Goal: Transaction & Acquisition: Purchase product/service

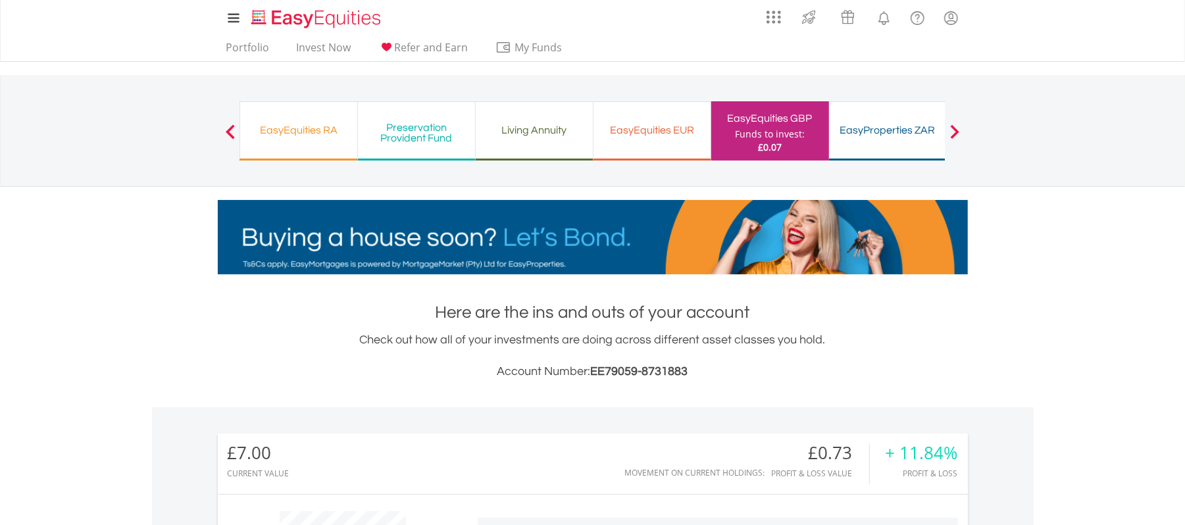
scroll to position [126, 250]
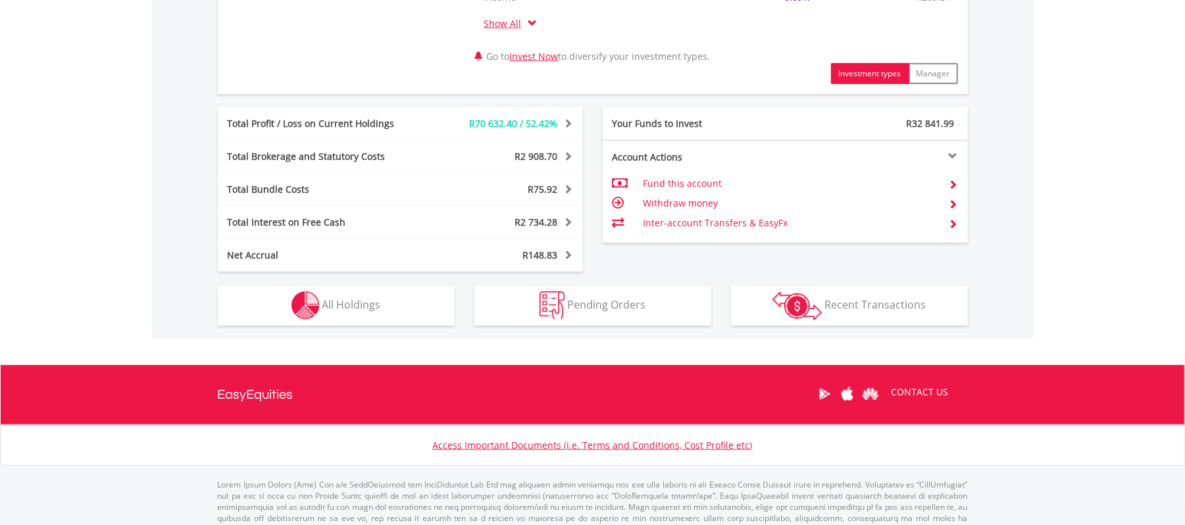
scroll to position [671, 0]
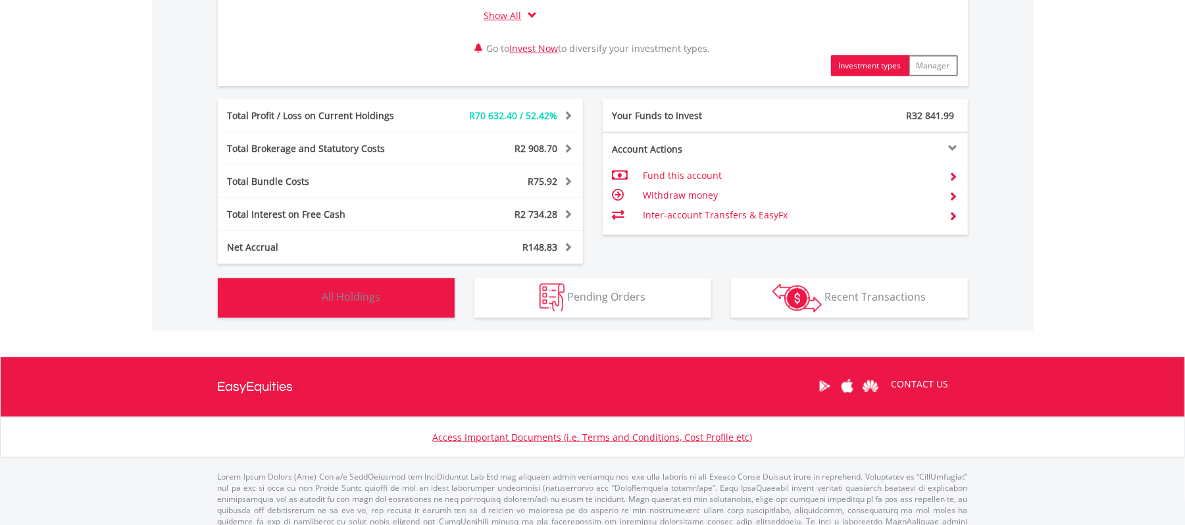
click at [338, 311] on button "Holdings All Holdings" at bounding box center [336, 297] width 237 height 39
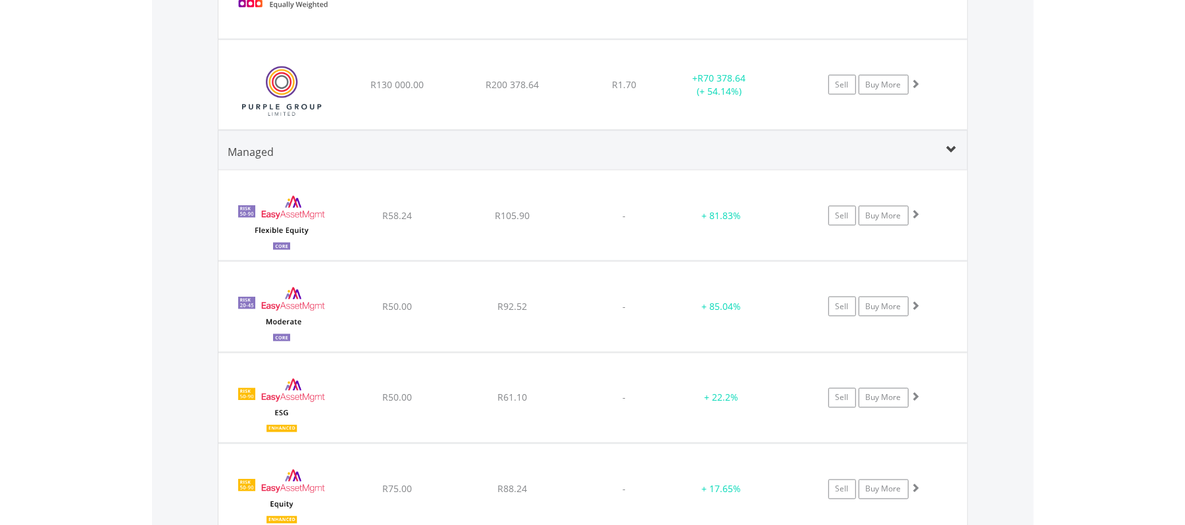
scroll to position [1437, 0]
click at [891, 92] on link "Buy More" at bounding box center [883, 86] width 50 height 20
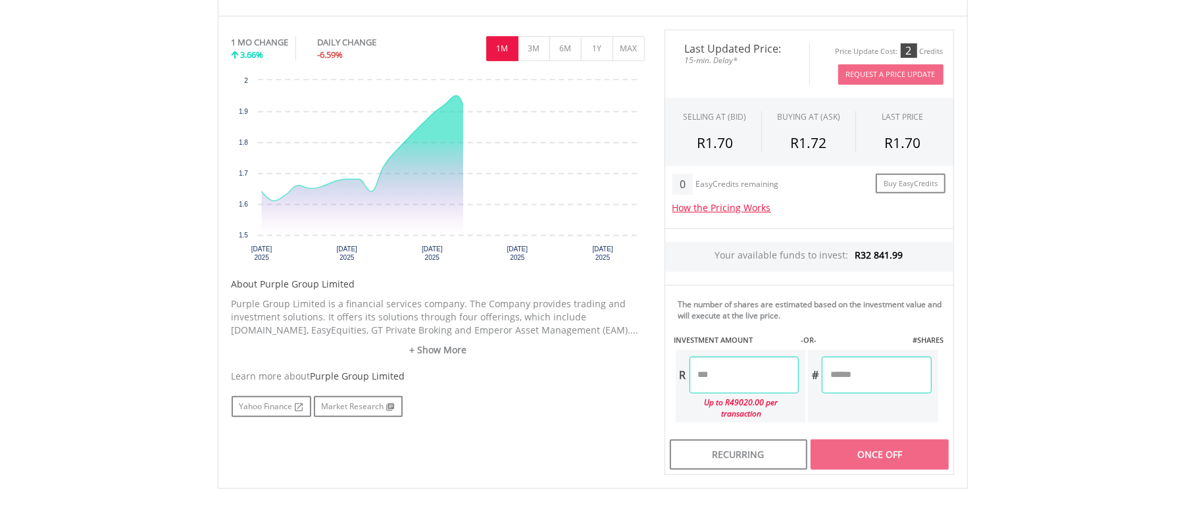
scroll to position [393, 0]
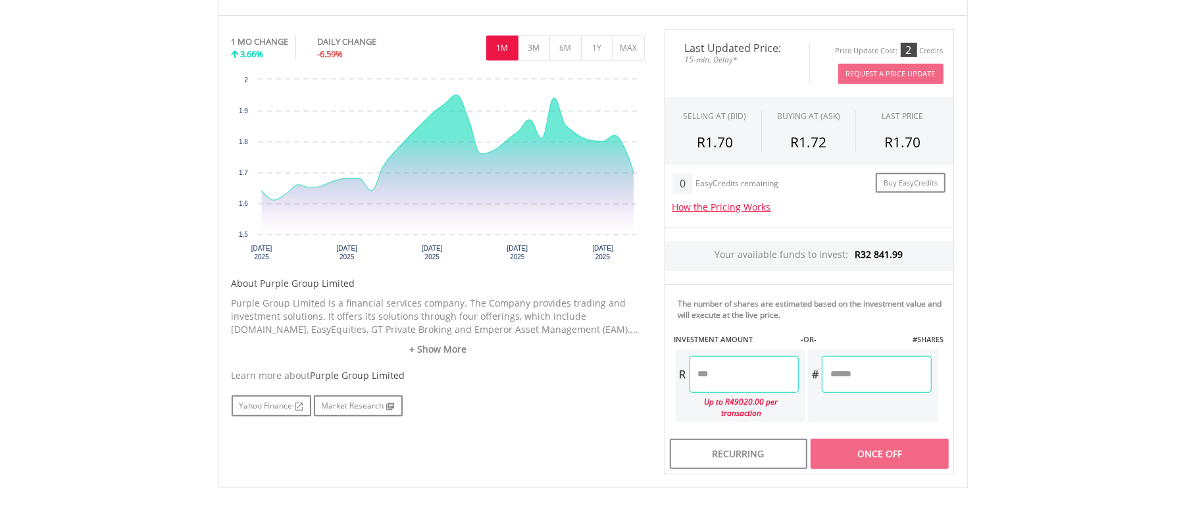
click at [740, 385] on input "number" at bounding box center [744, 374] width 109 height 37
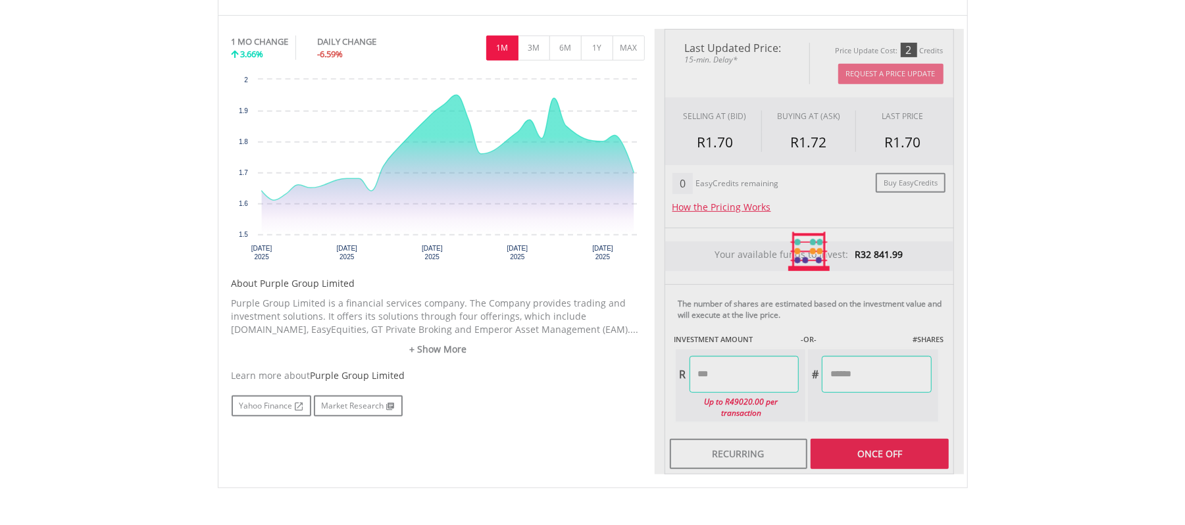
click at [1101, 388] on body "My Investments Invest Now New Listings Sell My Recurring Investments Pending Or…" at bounding box center [592, 168] width 1185 height 1123
type input "********"
type input "*********"
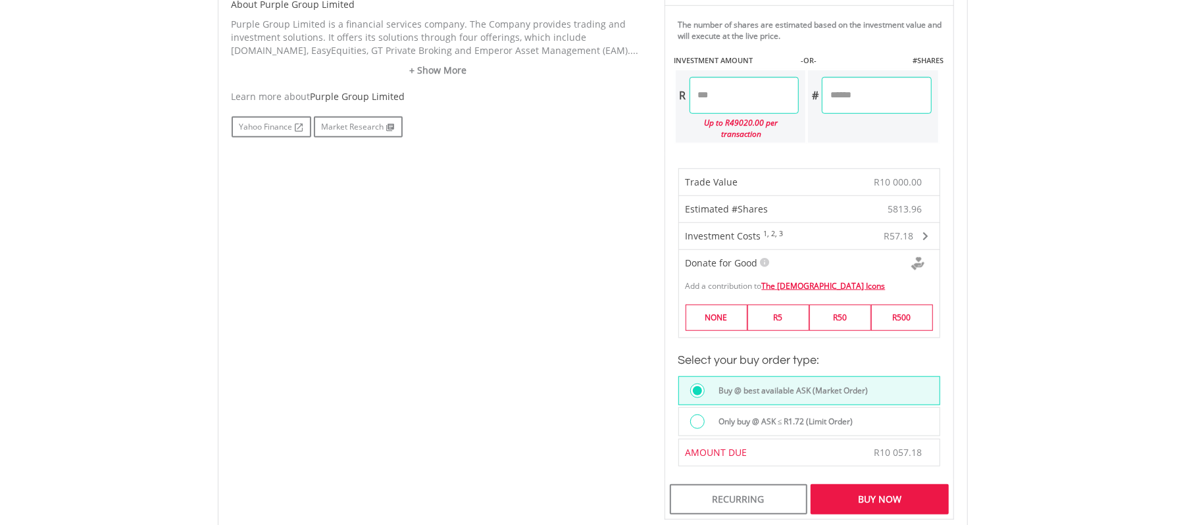
scroll to position [674, 0]
click at [880, 492] on div "Buy Now" at bounding box center [880, 498] width 138 height 30
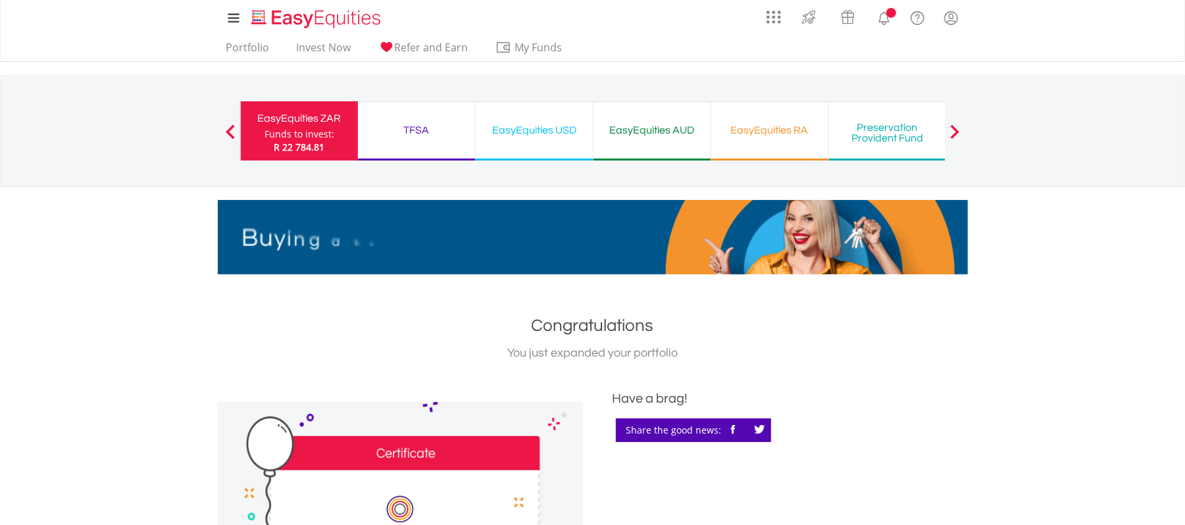
drag, startPoint x: 0, startPoint y: 0, endPoint x: 517, endPoint y: 335, distance: 615.6
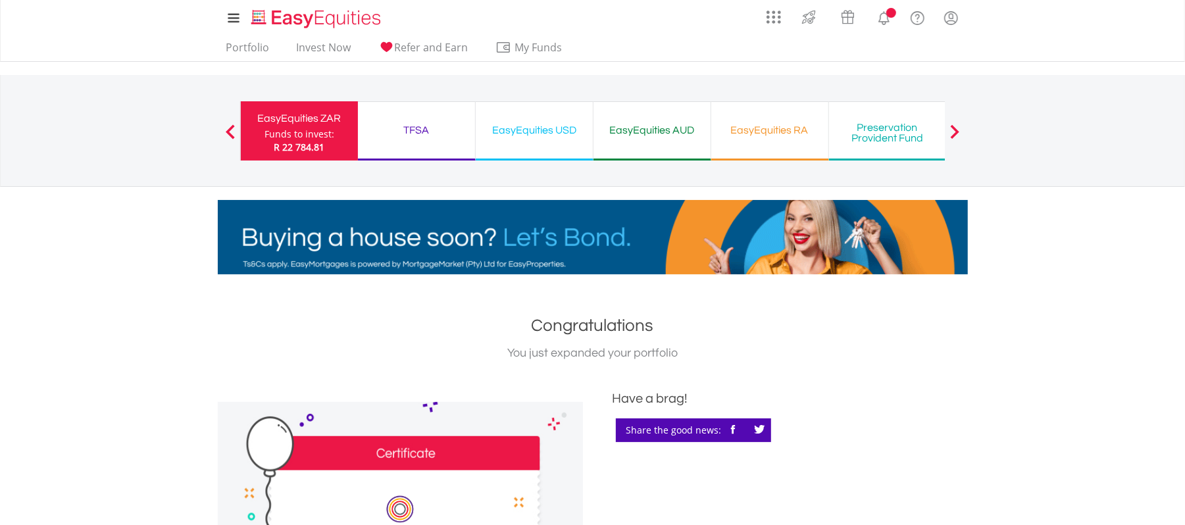
click at [517, 335] on h1 "Congratulations" at bounding box center [593, 326] width 750 height 24
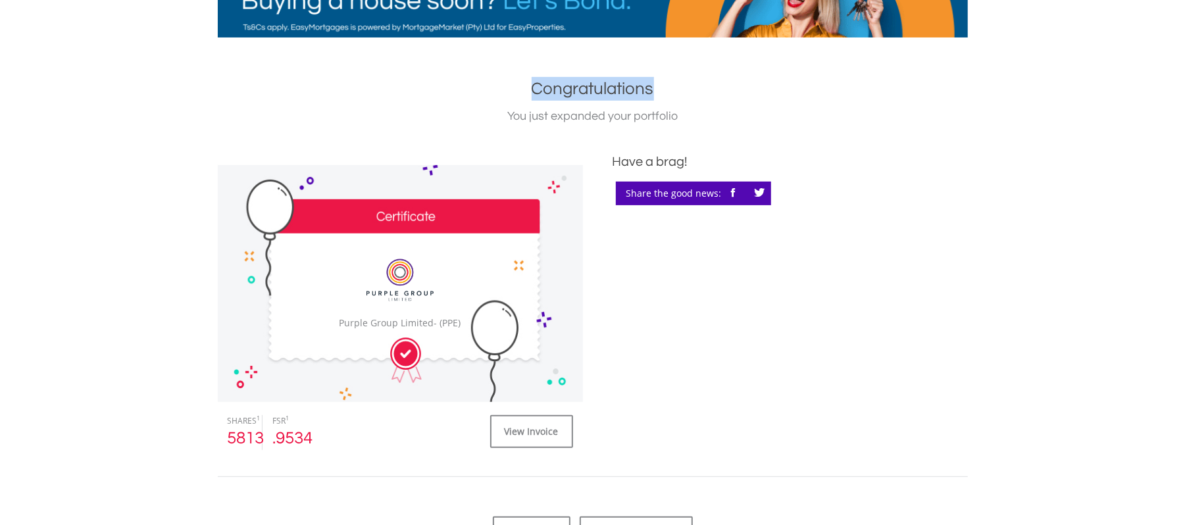
scroll to position [236, 0]
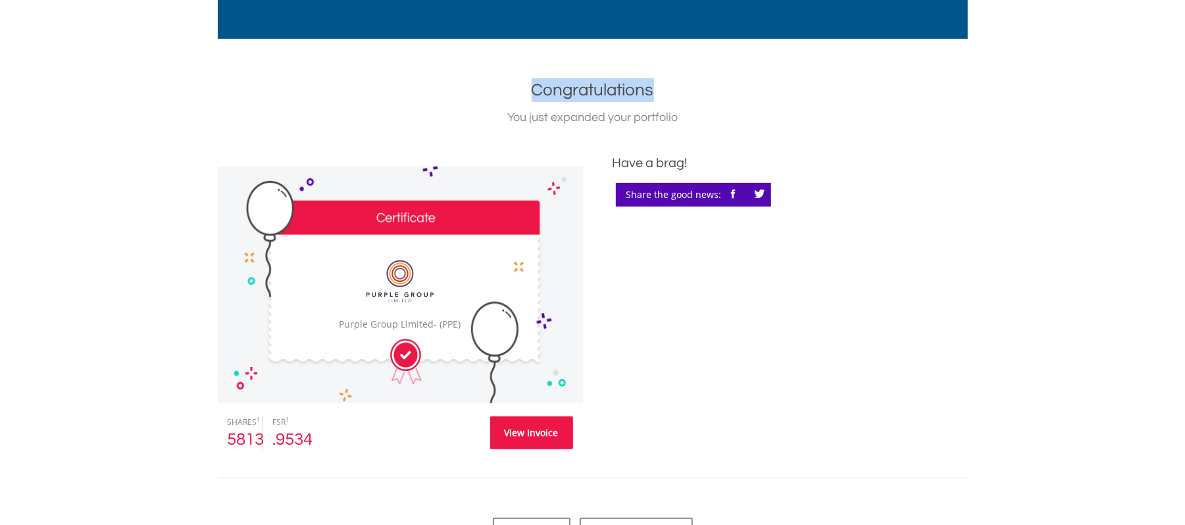
click at [546, 422] on link "View Invoice" at bounding box center [531, 433] width 83 height 33
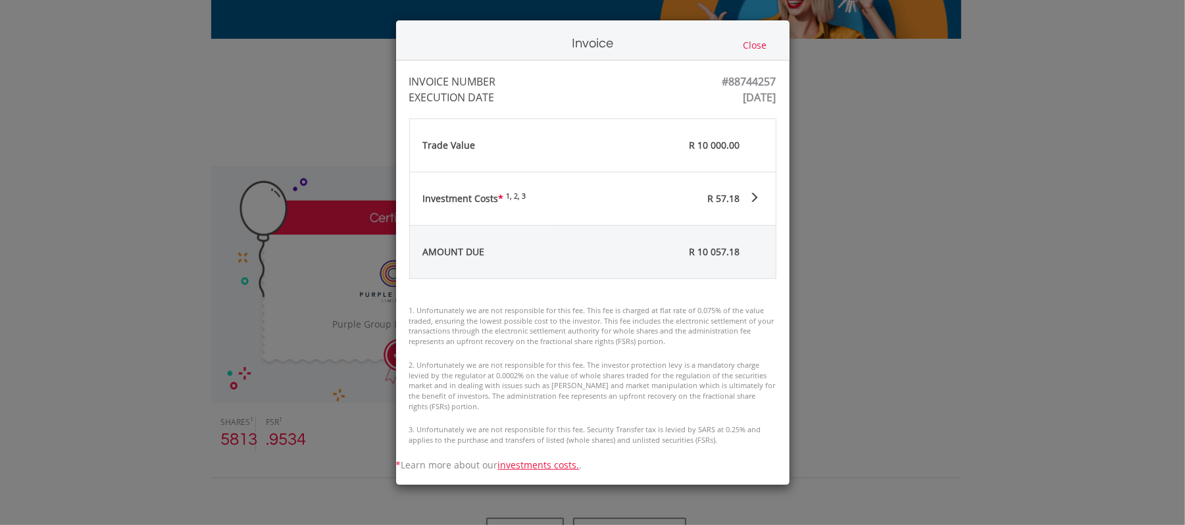
click at [735, 191] on div "R 57.18" at bounding box center [659, 198] width 201 height 53
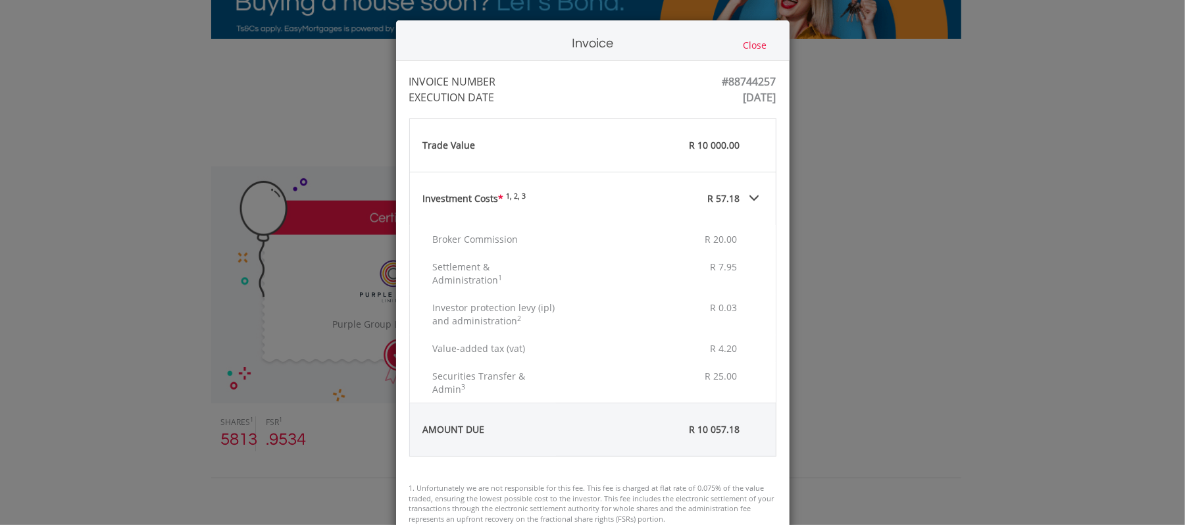
click at [727, 200] on span "R 57.18" at bounding box center [724, 198] width 32 height 13
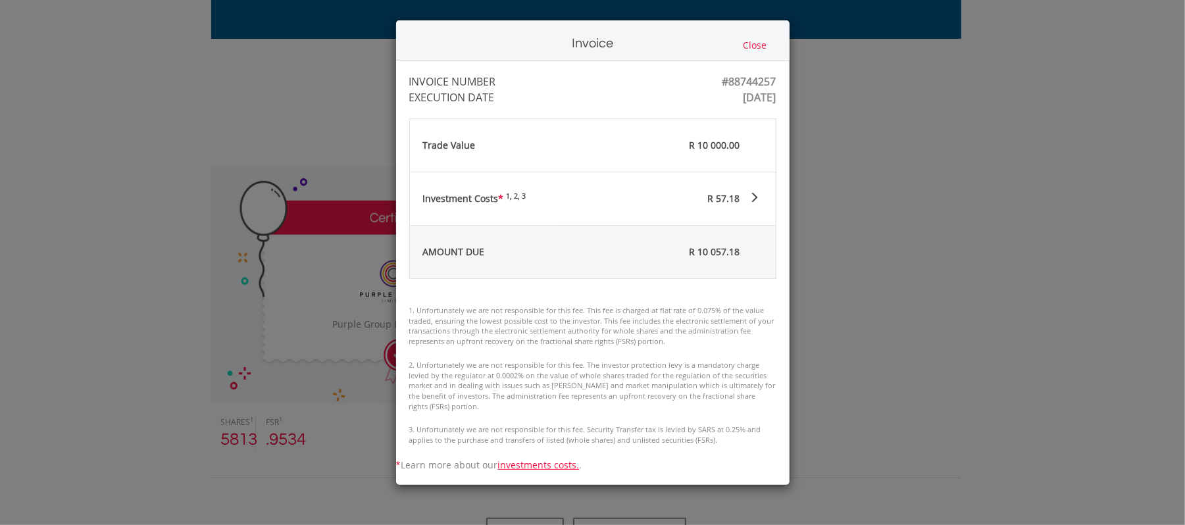
click at [753, 45] on button "Close" at bounding box center [756, 45] width 32 height 14
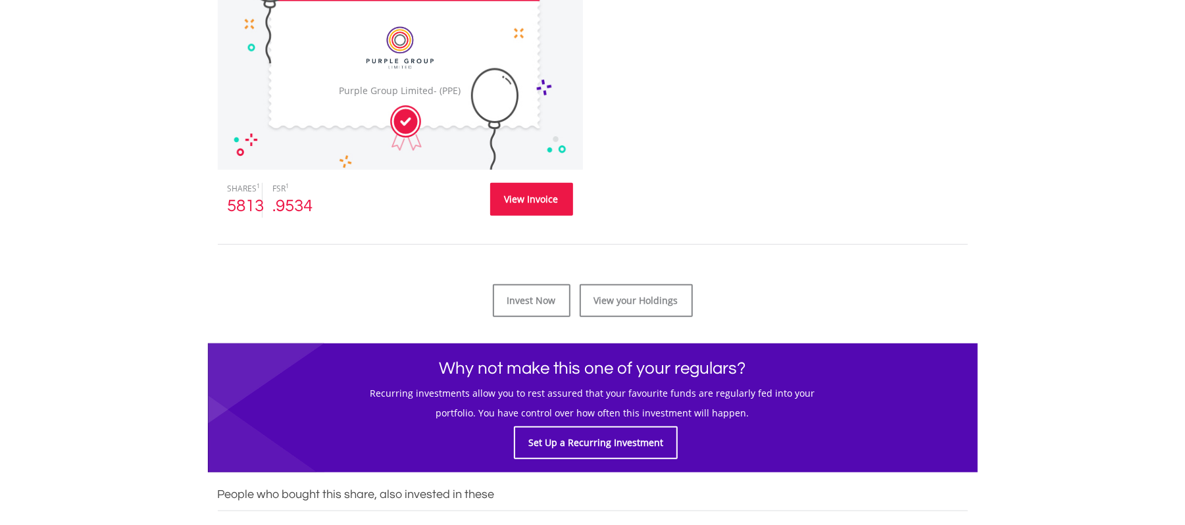
scroll to position [472, 0]
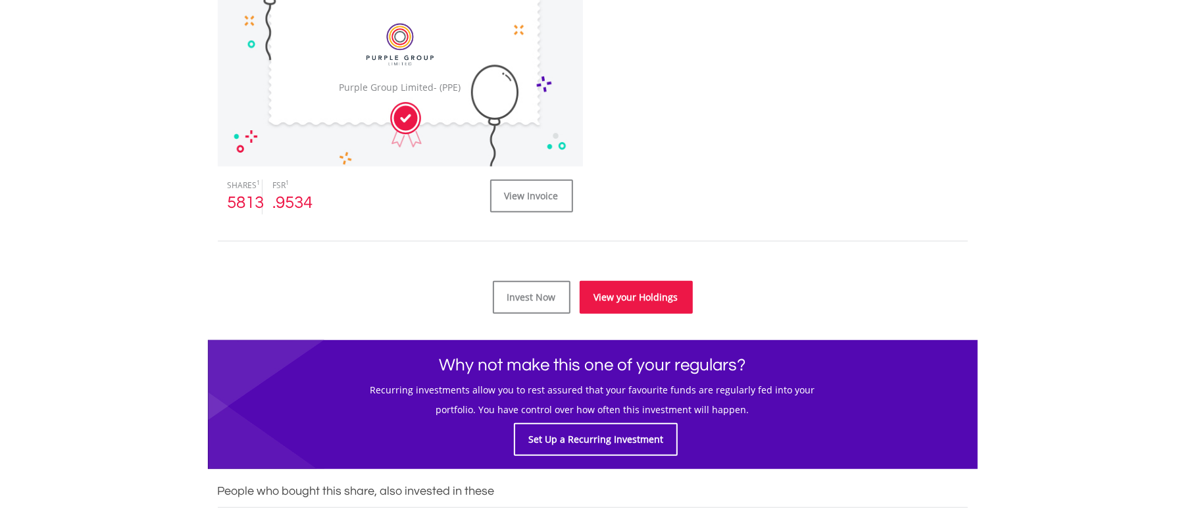
click at [638, 301] on link "View your Holdings" at bounding box center [636, 297] width 113 height 33
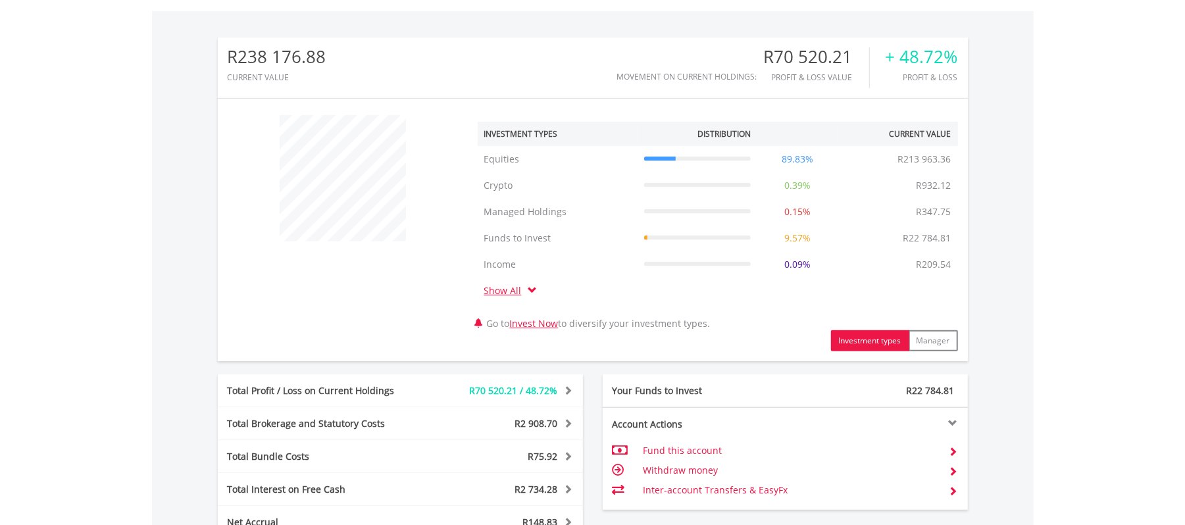
scroll to position [126, 250]
click at [322, 290] on div "﻿ Investment Types Distribution Current Value Show All Equities Equities R213 9…" at bounding box center [593, 230] width 750 height 243
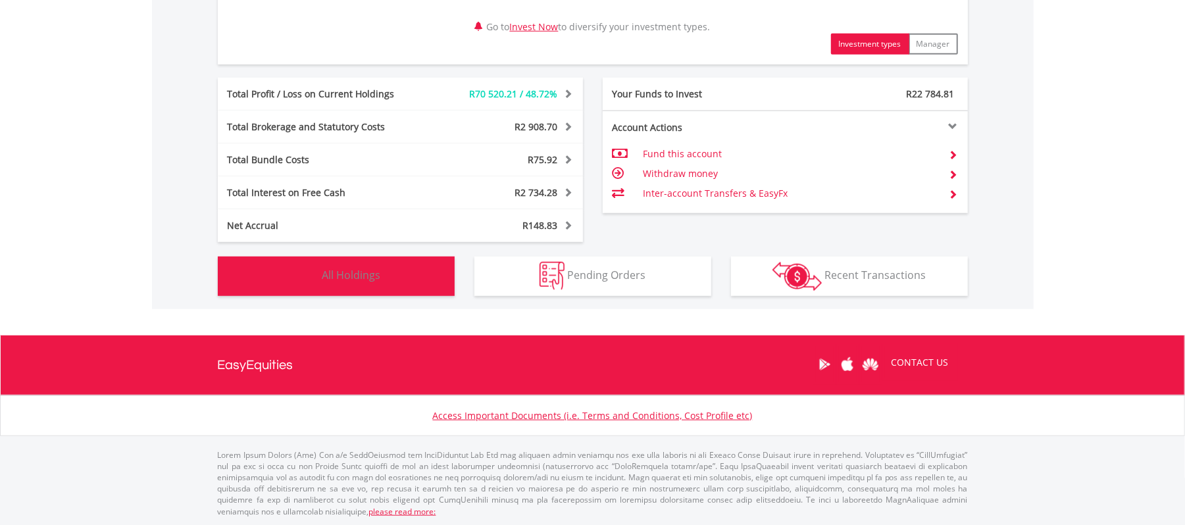
click at [320, 285] on button "Holdings All Holdings" at bounding box center [336, 276] width 237 height 39
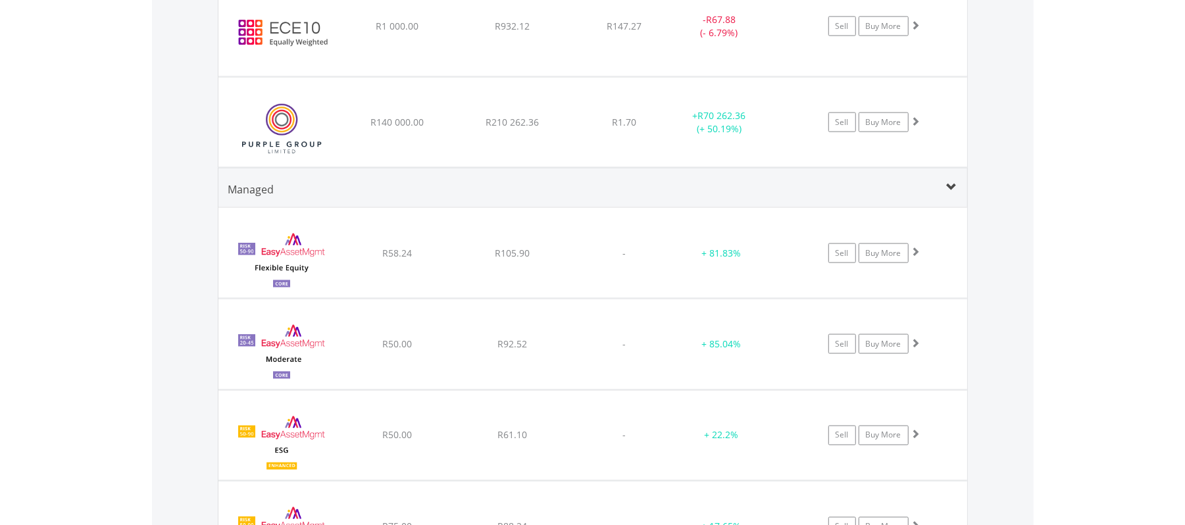
scroll to position [1401, 0]
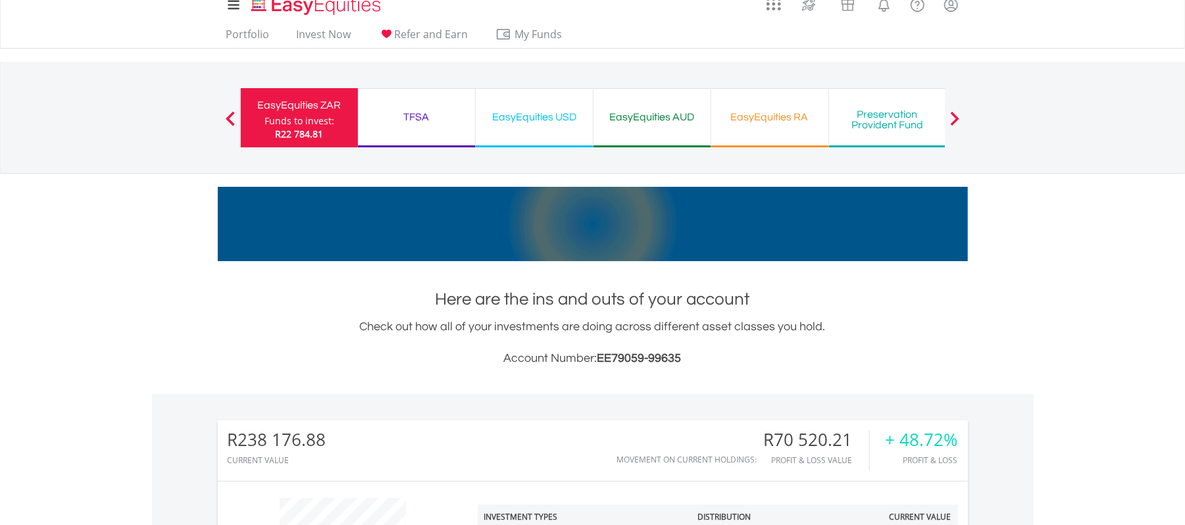
scroll to position [0, 0]
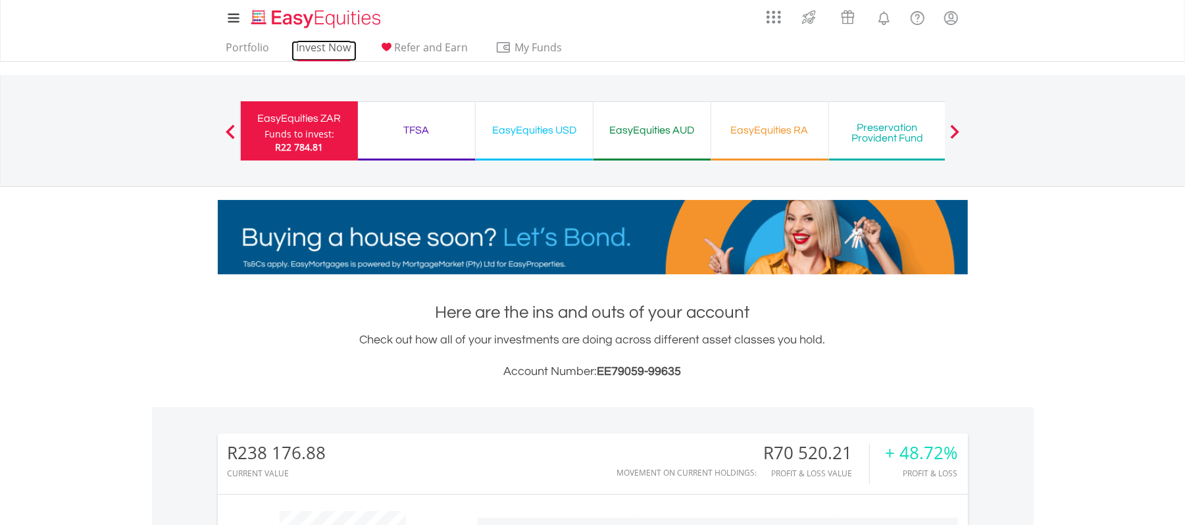
click at [320, 46] on link "Invest Now" at bounding box center [323, 51] width 65 height 20
